Goal: Find specific page/section

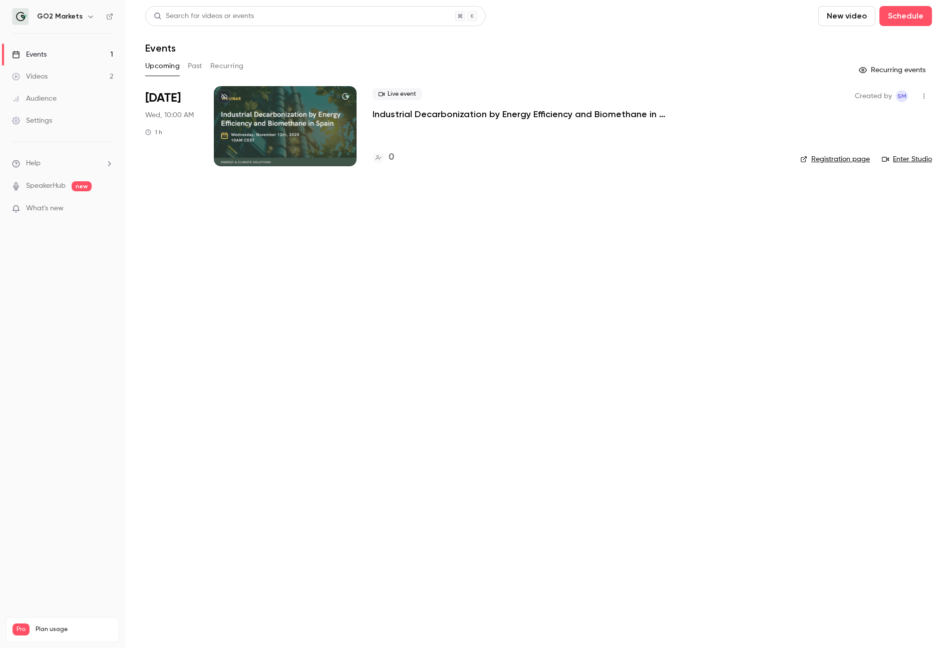
click at [195, 67] on button "Past" at bounding box center [195, 66] width 15 height 16
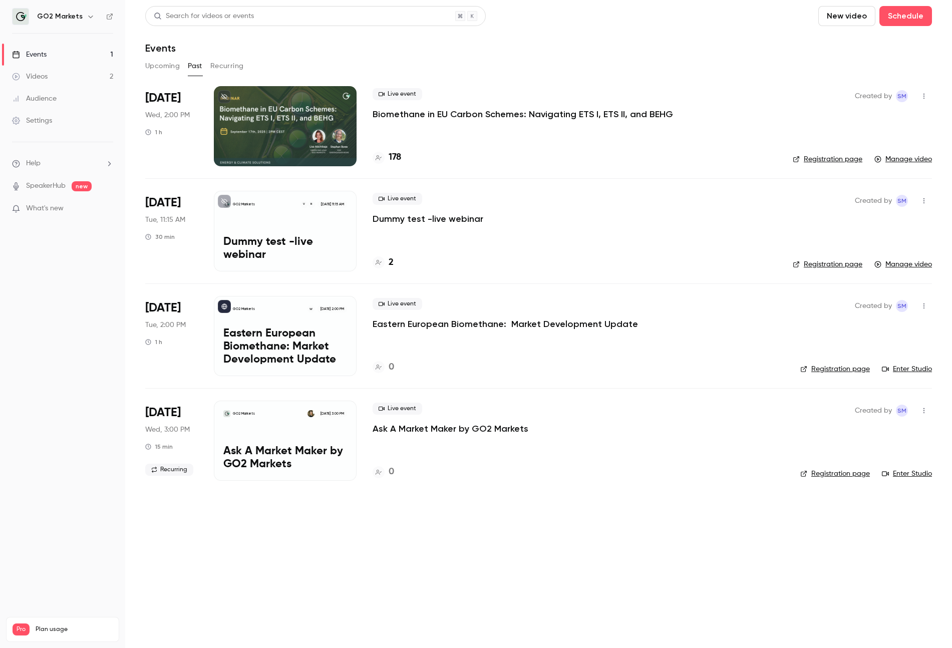
click at [166, 66] on button "Upcoming" at bounding box center [162, 66] width 35 height 16
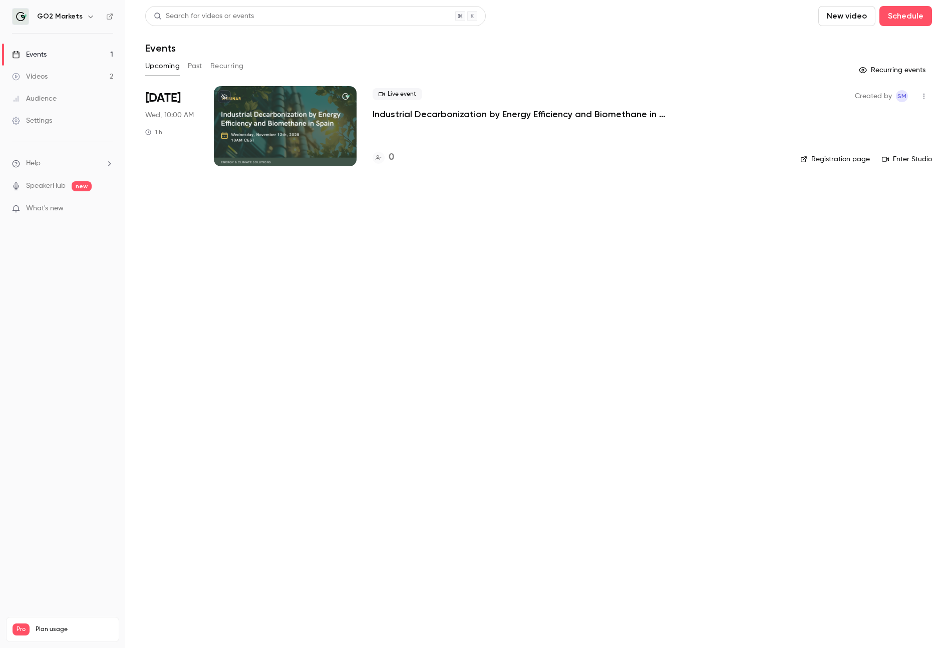
click at [195, 66] on button "Past" at bounding box center [195, 66] width 15 height 16
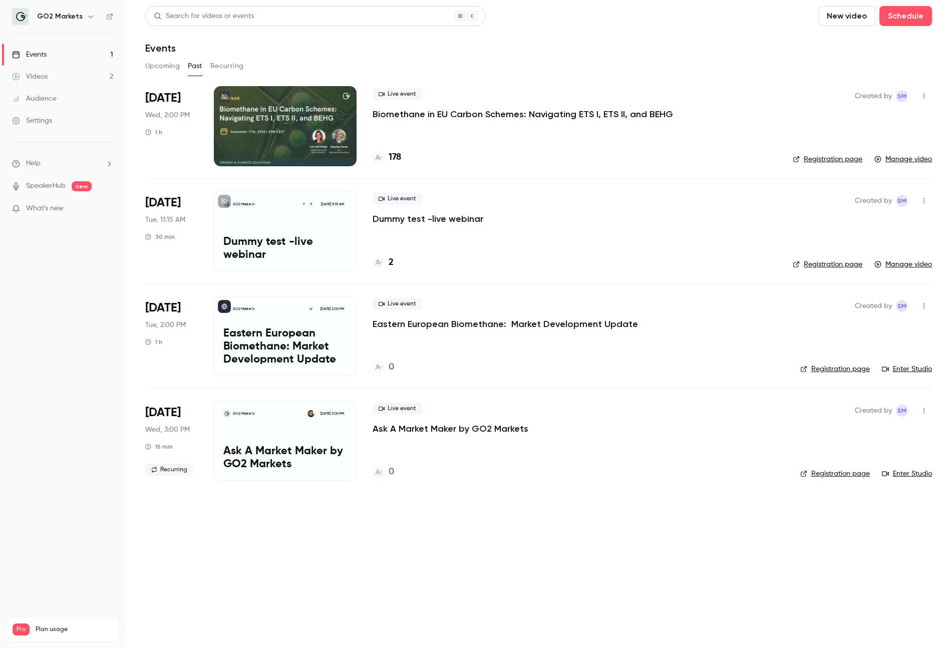
click at [852, 159] on link "Registration page" at bounding box center [827, 159] width 70 height 10
click at [153, 67] on button "Upcoming" at bounding box center [162, 66] width 35 height 16
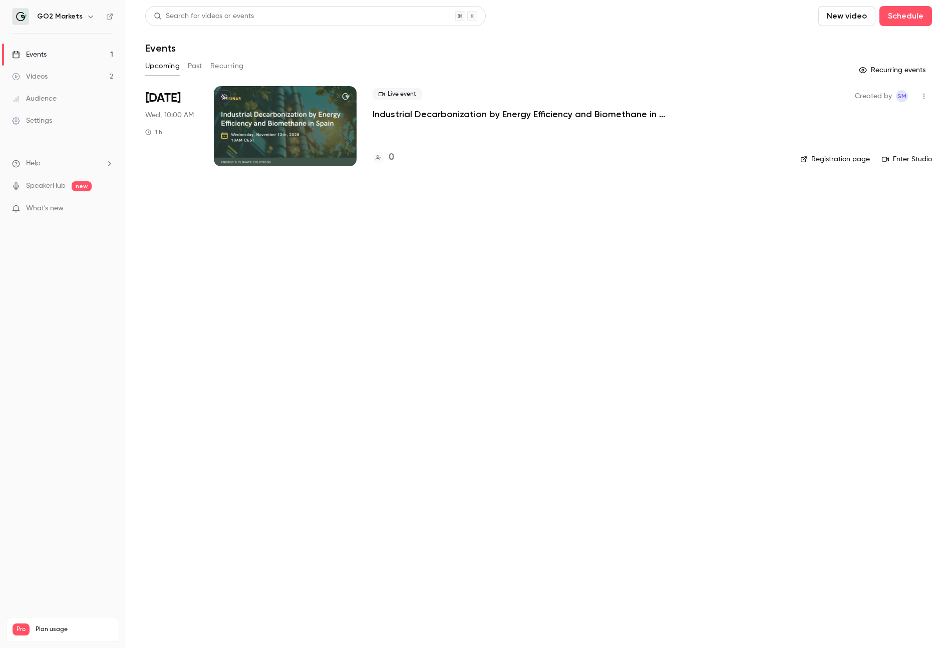
click at [405, 113] on p "Industrial Decarbonization by Energy Efficiency and Biomethane in [GEOGRAPHIC_D…" at bounding box center [522, 114] width 300 height 12
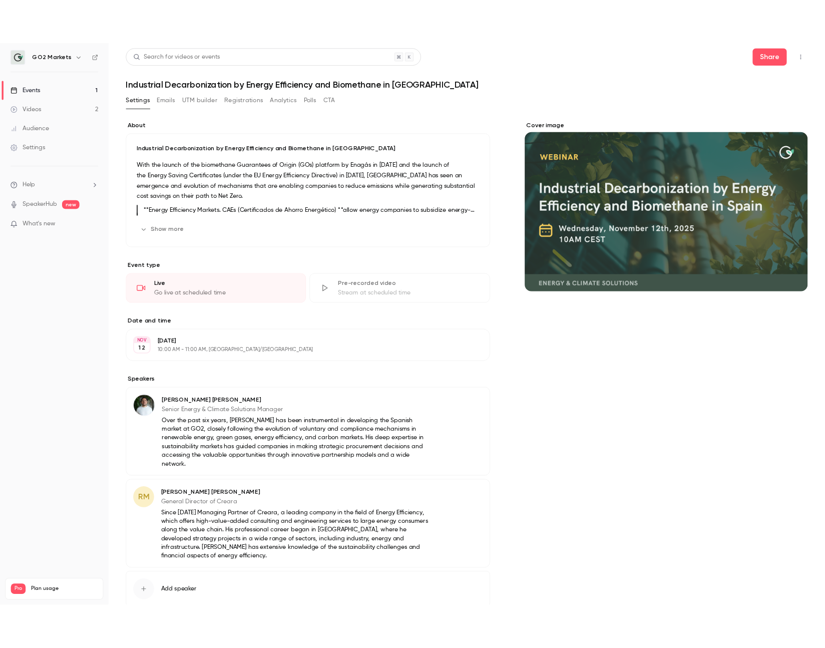
scroll to position [44, 0]
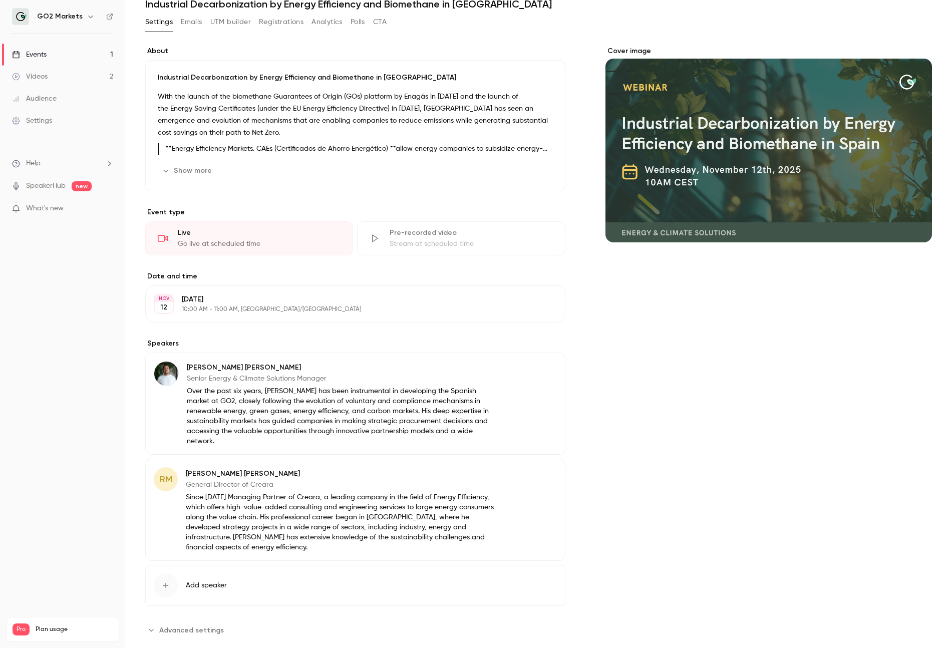
click at [869, 466] on div "Cover image" at bounding box center [768, 342] width 326 height 592
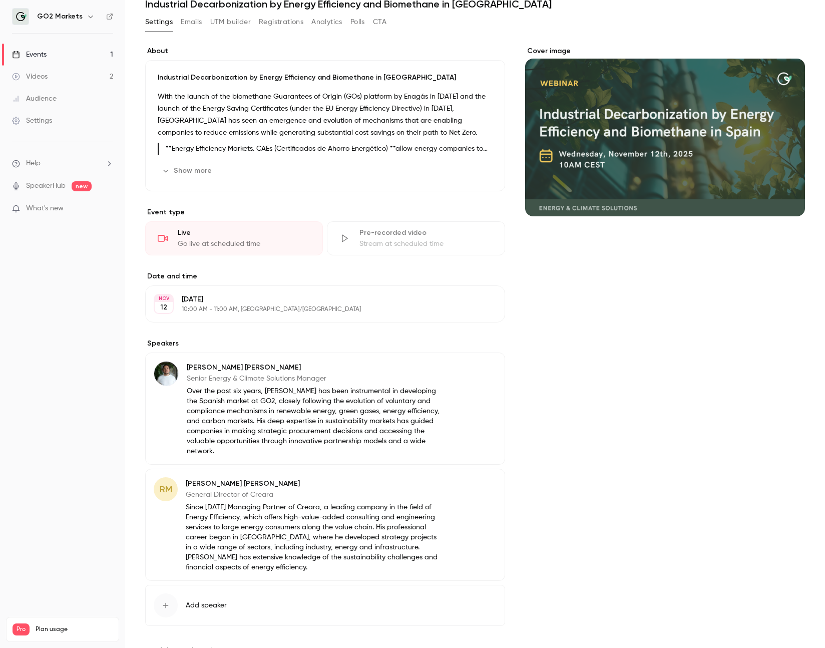
click at [686, 295] on div "Cover image" at bounding box center [665, 352] width 280 height 612
